Goal: Find specific page/section: Locate item on page

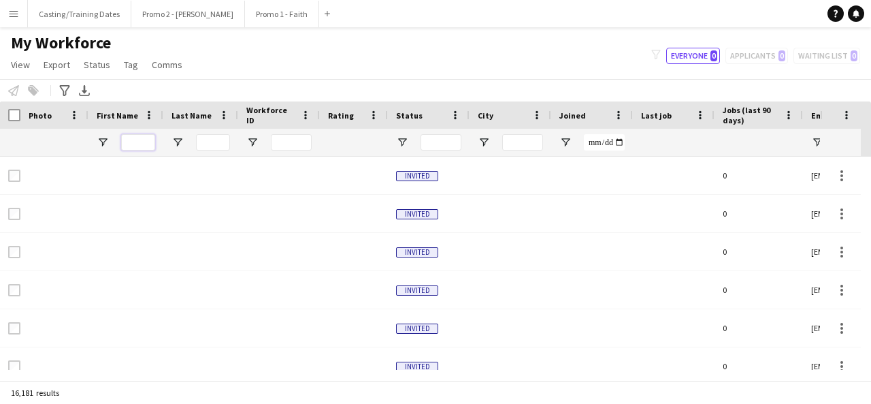
click at [127, 139] on input "First Name Filter Input" at bounding box center [138, 142] width 34 height 16
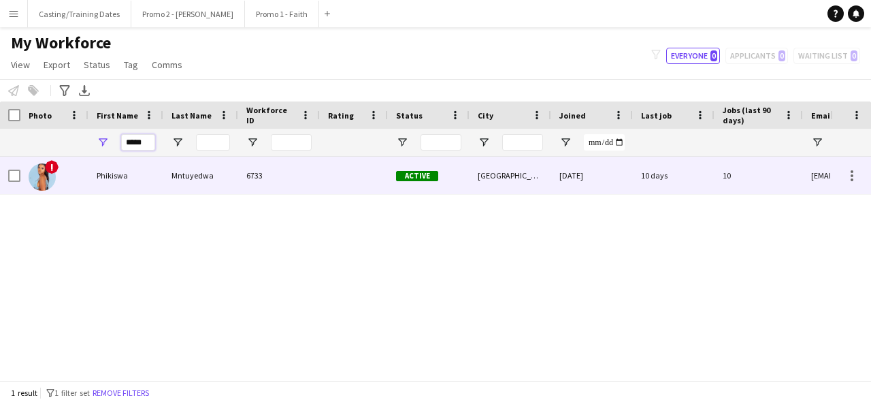
type input "*****"
click at [125, 180] on div "Phikiswa" at bounding box center [125, 175] width 75 height 37
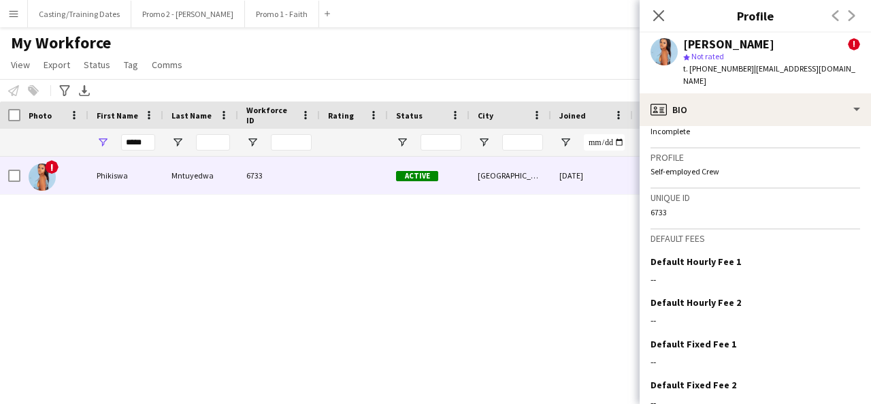
scroll to position [753, 0]
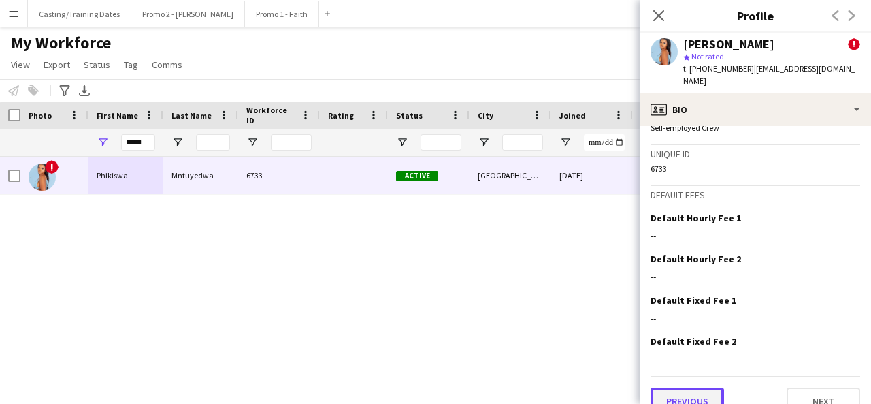
click at [699, 387] on button "Previous" at bounding box center [688, 400] width 74 height 27
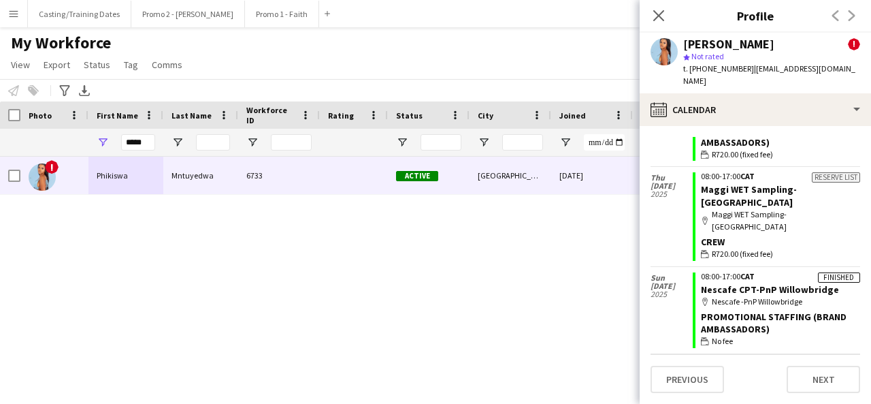
scroll to position [747, 0]
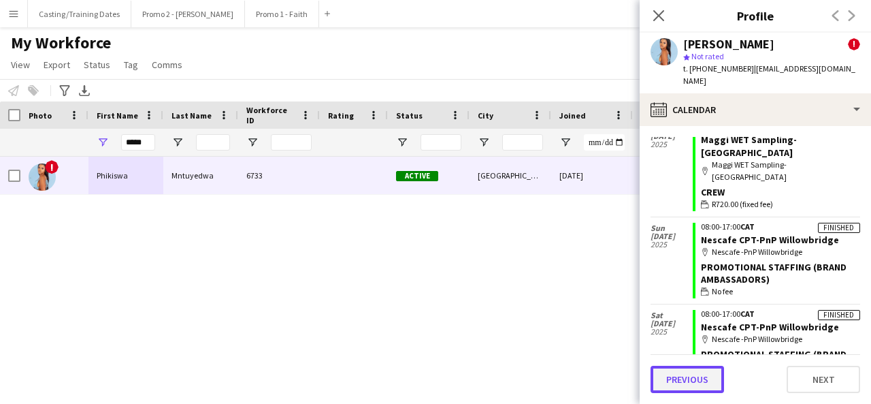
click at [678, 387] on button "Previous" at bounding box center [688, 379] width 74 height 27
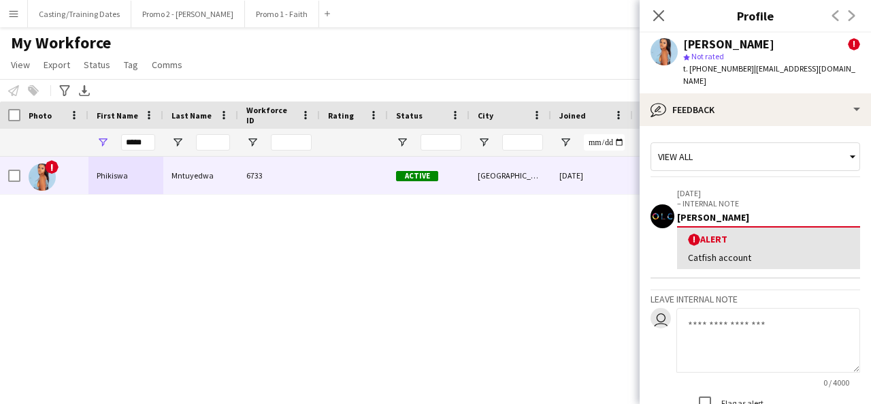
scroll to position [114, 0]
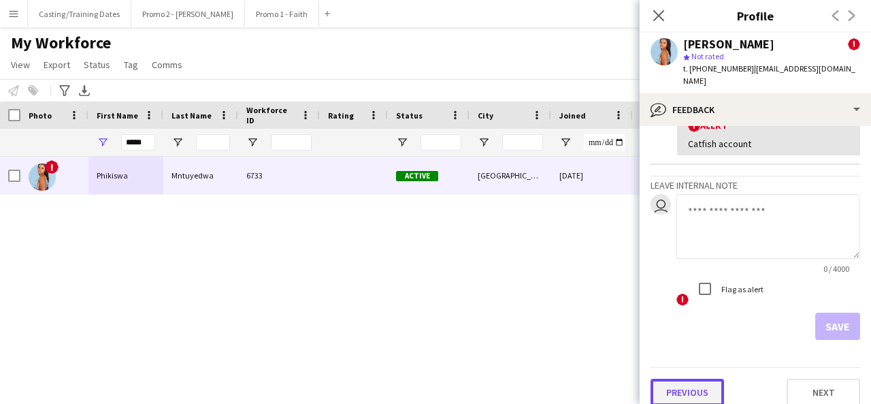
click at [677, 385] on button "Previous" at bounding box center [688, 392] width 74 height 27
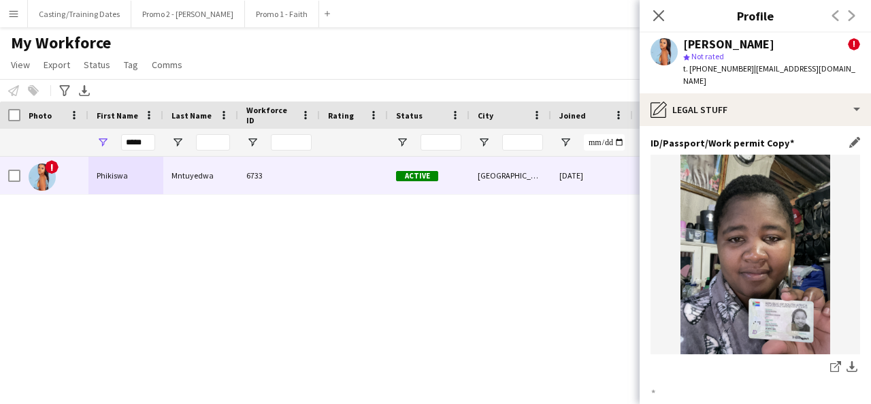
scroll to position [171, 0]
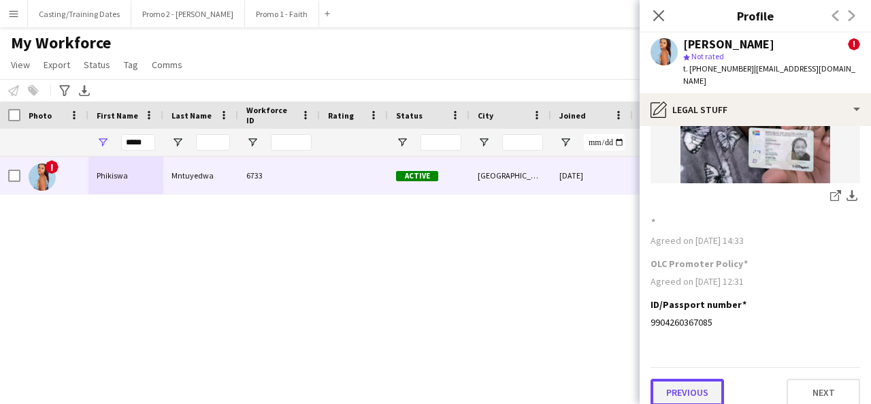
click at [692, 384] on button "Previous" at bounding box center [688, 392] width 74 height 27
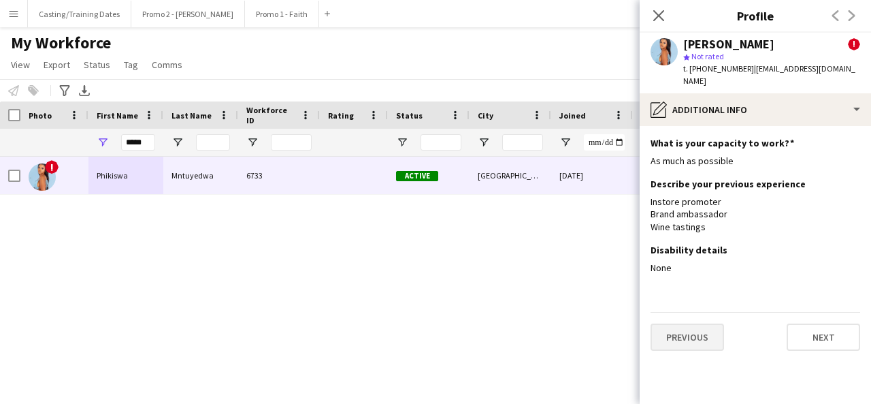
scroll to position [0, 0]
click at [699, 326] on button "Previous" at bounding box center [688, 336] width 74 height 27
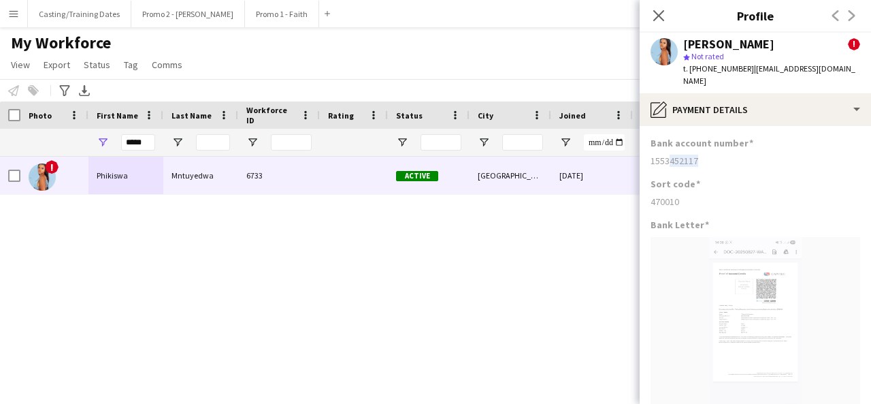
drag, startPoint x: 662, startPoint y: 152, endPoint x: 696, endPoint y: 150, distance: 33.4
click at [696, 155] on div "1553452117" at bounding box center [756, 161] width 210 height 12
click at [704, 155] on div "1553452117" at bounding box center [756, 161] width 210 height 12
click at [664, 17] on icon "Close pop-in" at bounding box center [658, 15] width 13 height 13
